Goal: Navigation & Orientation: Find specific page/section

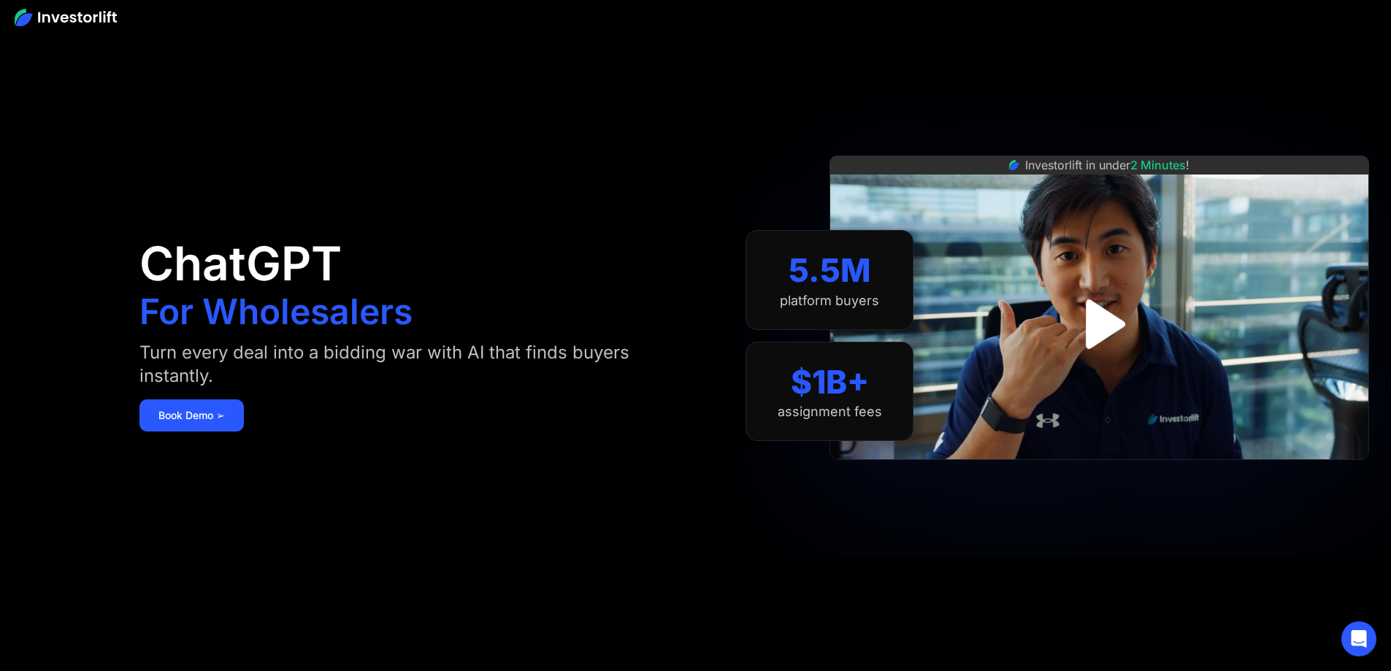
click at [1124, 327] on img "open lightbox" at bounding box center [1099, 324] width 90 height 90
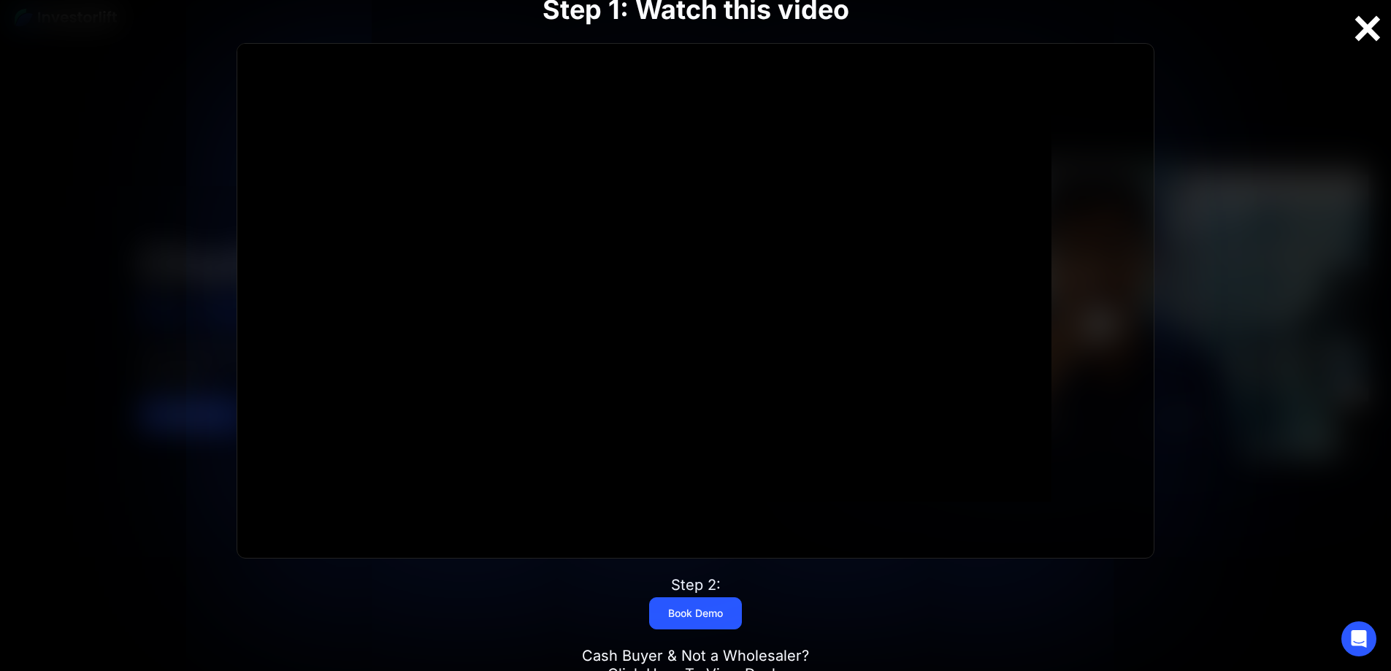
click at [1371, 28] on div at bounding box center [1367, 28] width 47 height 31
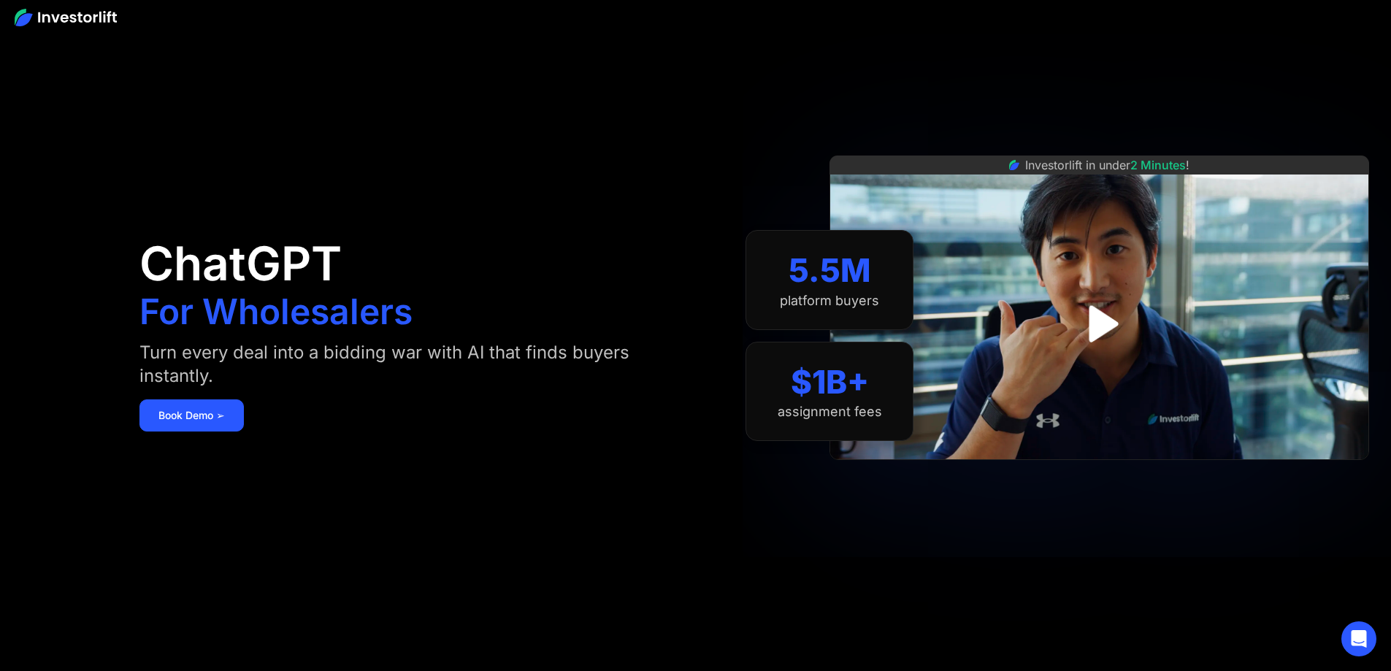
click at [53, 15] on img at bounding box center [66, 18] width 102 height 18
click at [34, 18] on img at bounding box center [66, 18] width 102 height 18
click at [72, 20] on img at bounding box center [66, 18] width 102 height 18
click at [87, 15] on img at bounding box center [66, 18] width 102 height 18
